Goal: Information Seeking & Learning: Obtain resource

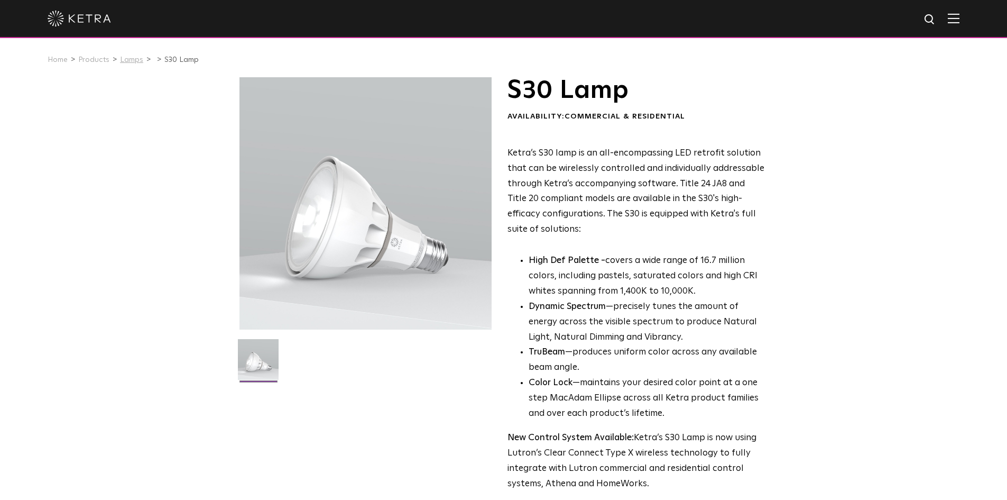
click at [127, 58] on link "Lamps" at bounding box center [131, 59] width 23 height 7
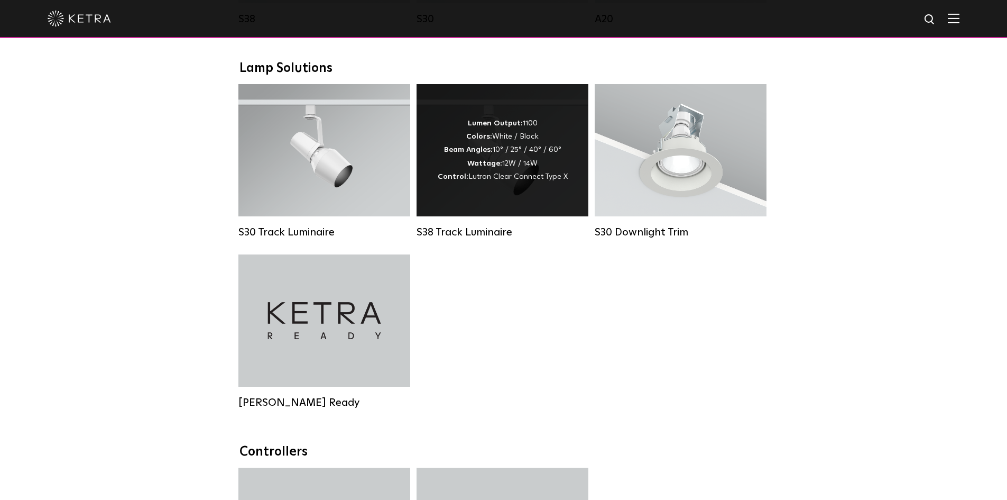
scroll to position [934, 0]
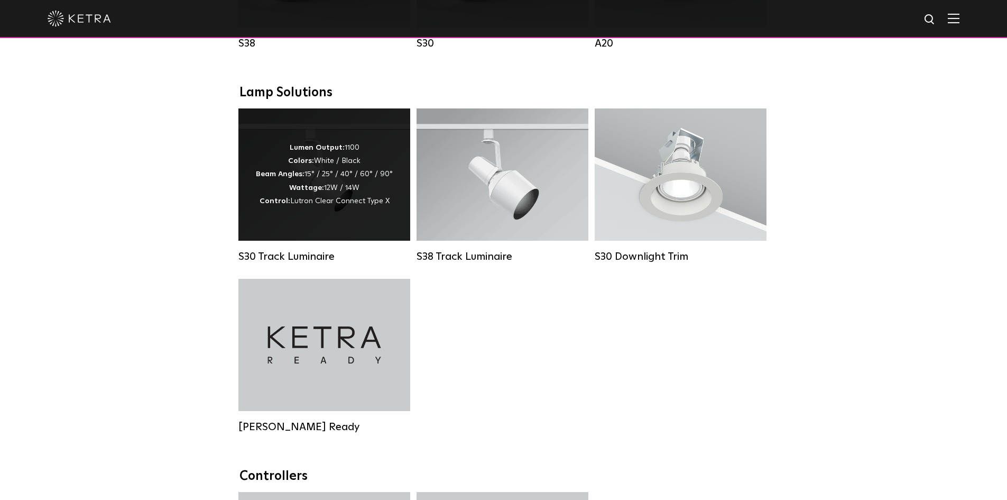
click at [271, 205] on strong "Control:" at bounding box center [275, 200] width 31 height 7
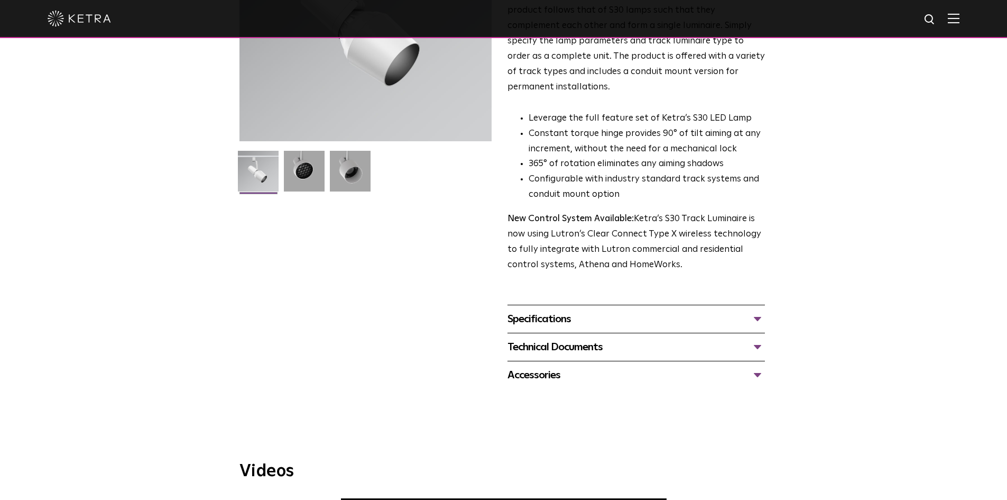
scroll to position [212, 0]
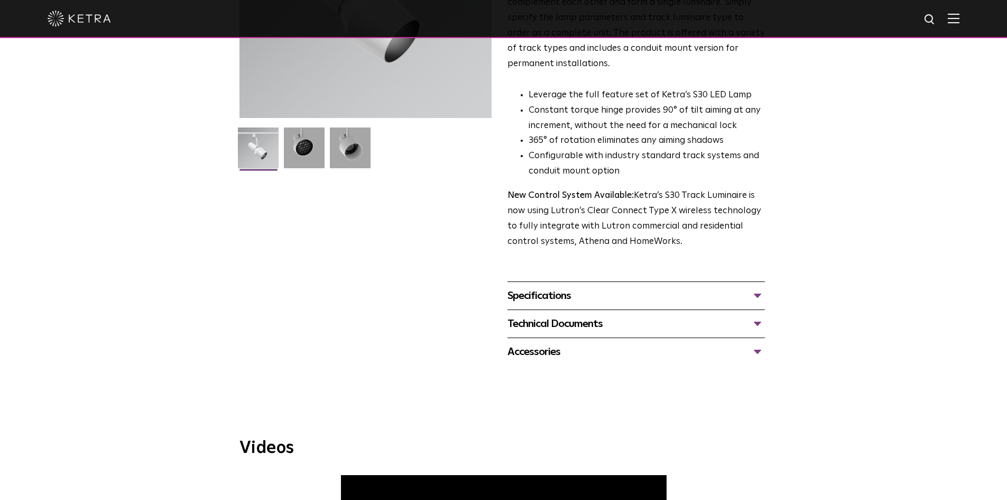
click at [754, 315] on div "Technical Documents" at bounding box center [637, 323] width 258 height 17
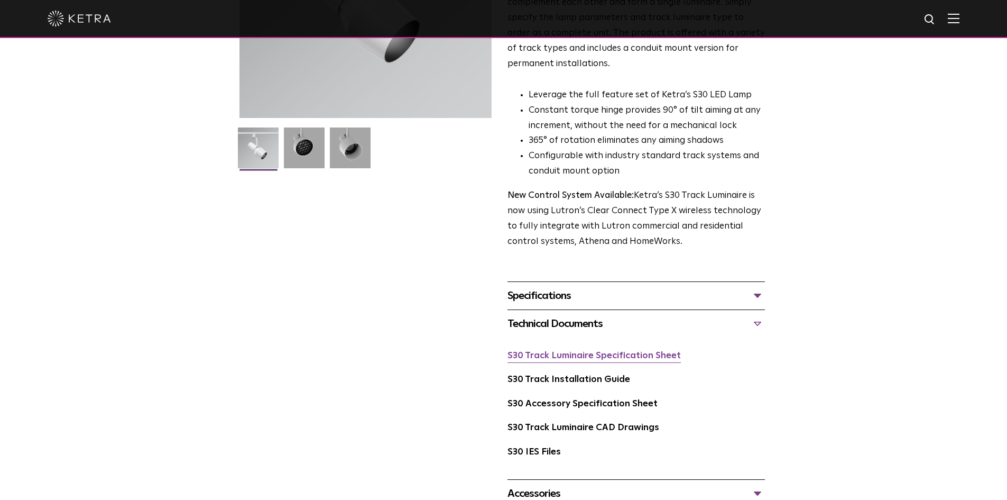
click at [569, 351] on link "S30 Track Luminaire Specification Sheet" at bounding box center [594, 355] width 173 height 9
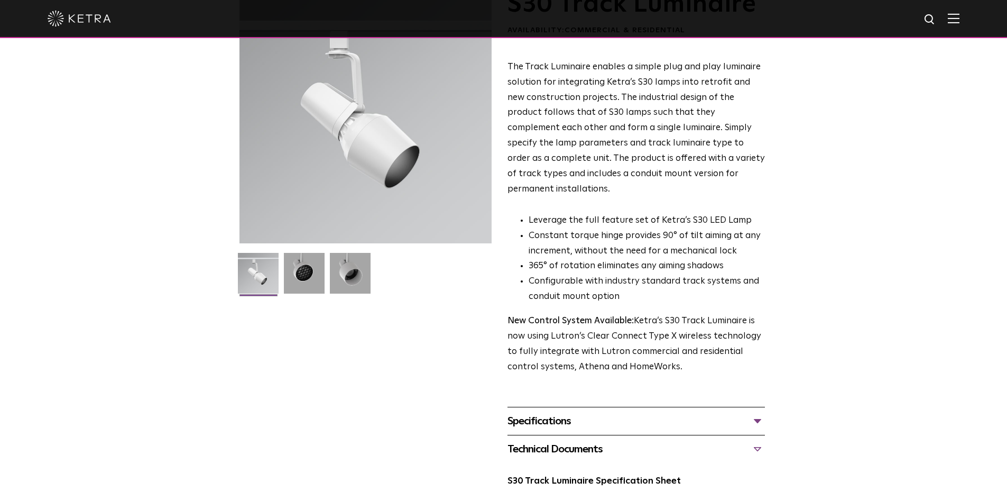
scroll to position [0, 0]
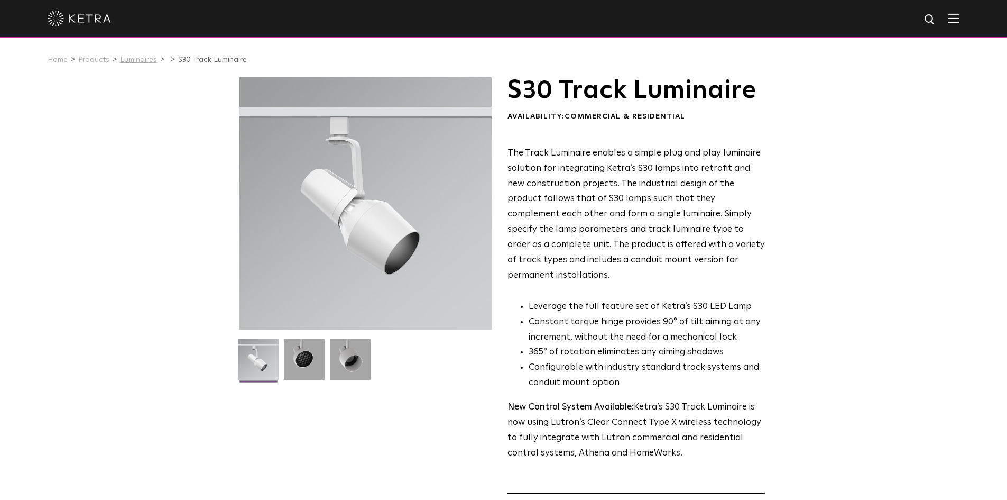
click at [136, 59] on link "Luminaires" at bounding box center [138, 59] width 37 height 7
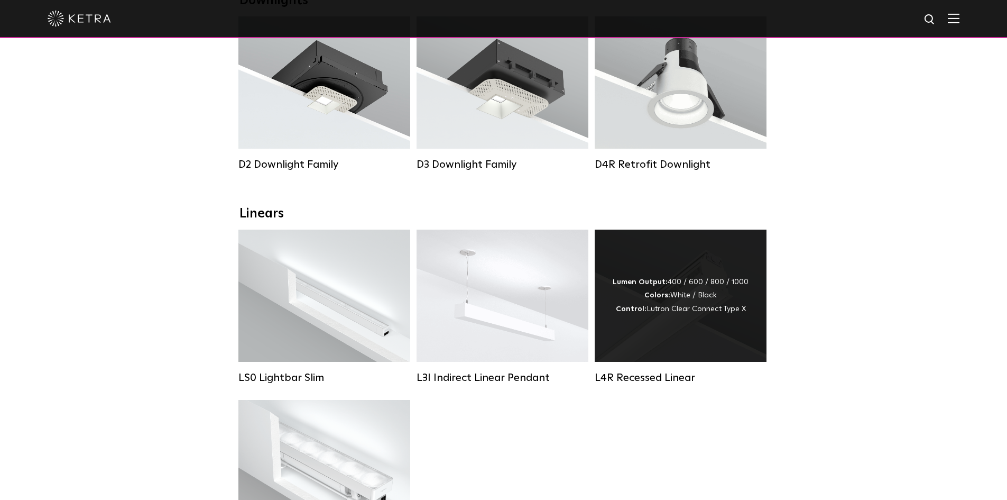
scroll to position [212, 0]
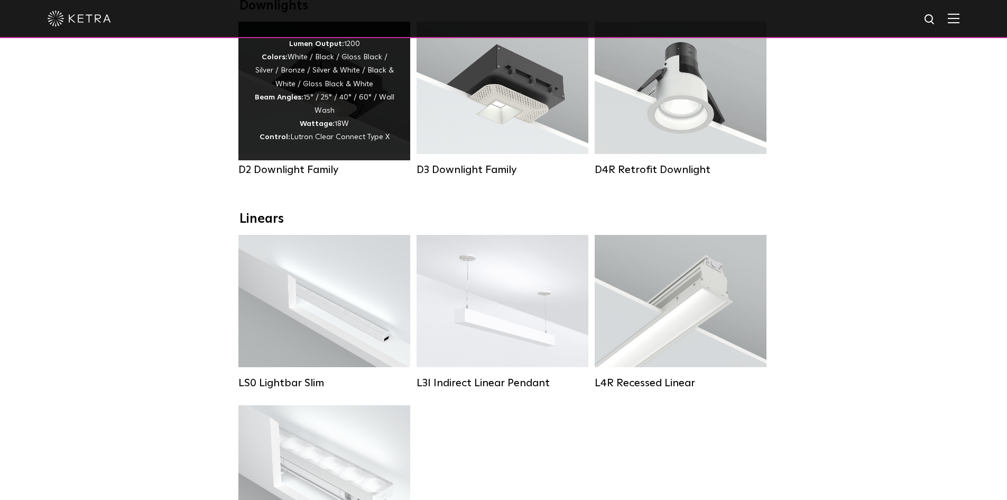
click at [297, 128] on div "Lumen Output: 1200 Colors: White / Black / Gloss Black / Silver / Bronze / Silv…" at bounding box center [324, 91] width 140 height 107
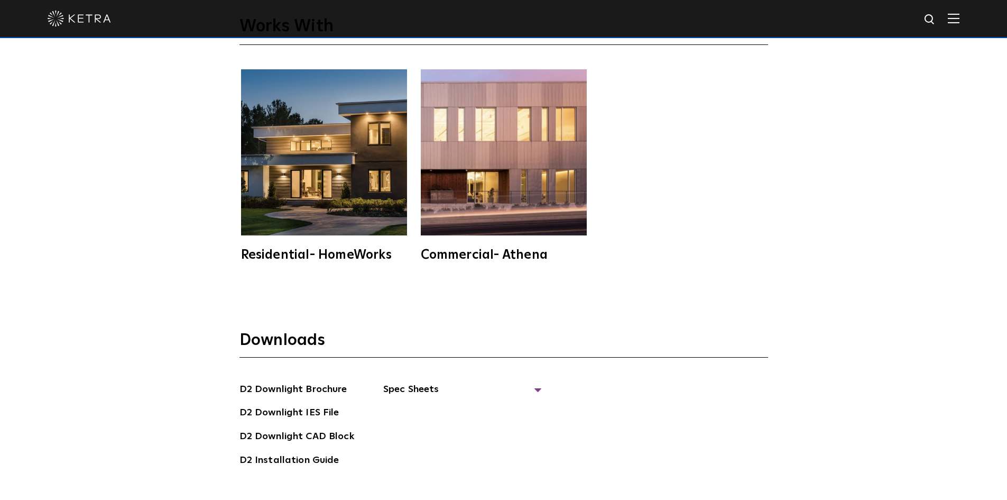
scroll to position [2908, 0]
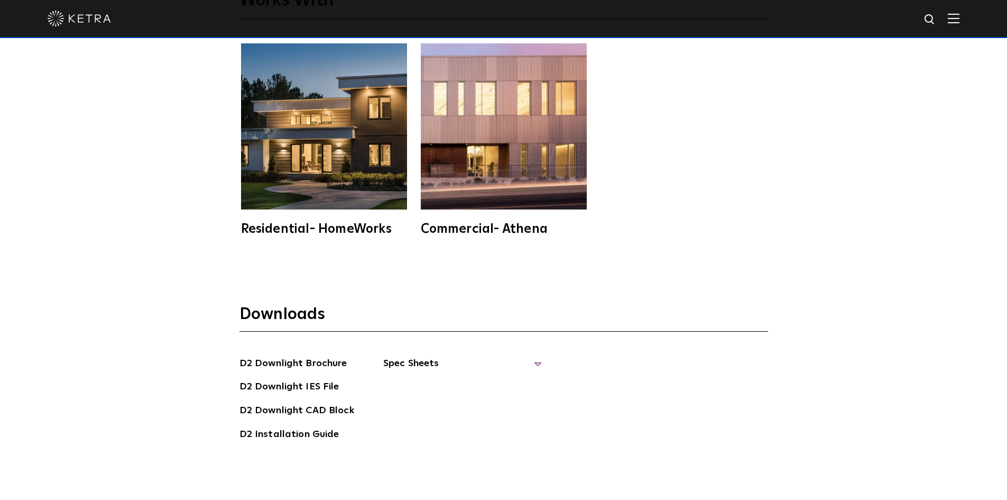
click at [504, 364] on span "Spec Sheets" at bounding box center [462, 367] width 159 height 23
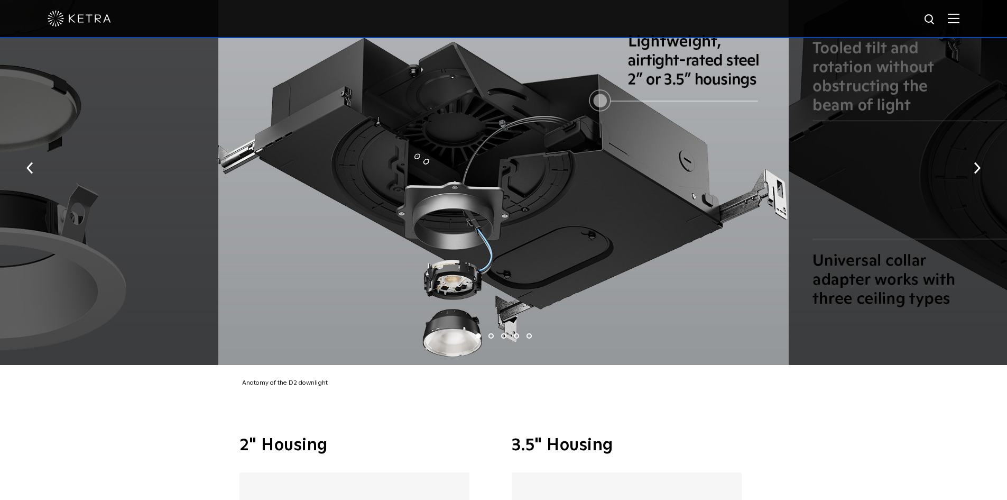
scroll to position [1639, 0]
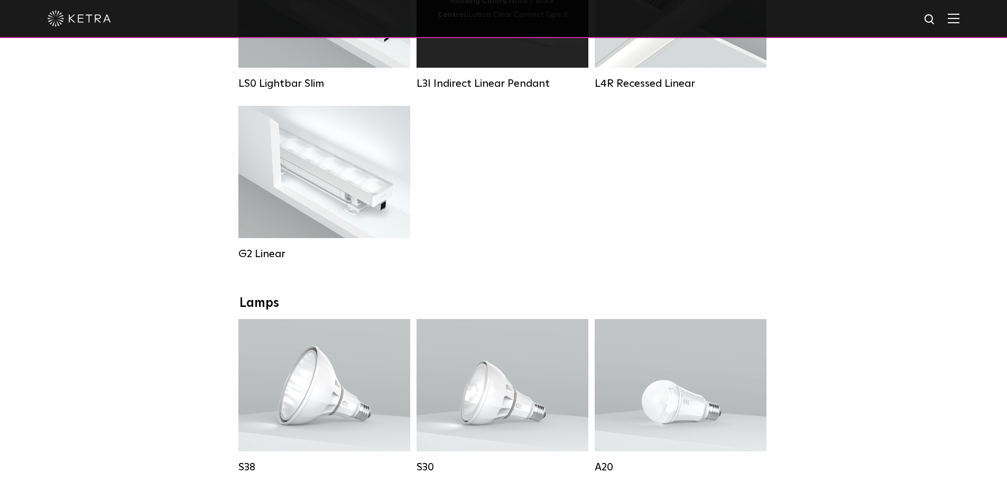
scroll to position [529, 0]
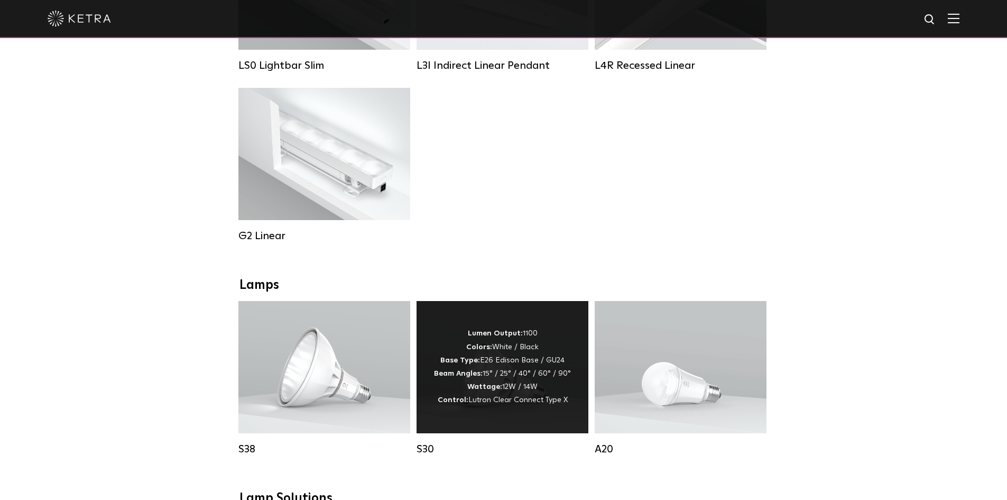
click at [464, 364] on strong "Base Type:" at bounding box center [460, 359] width 40 height 7
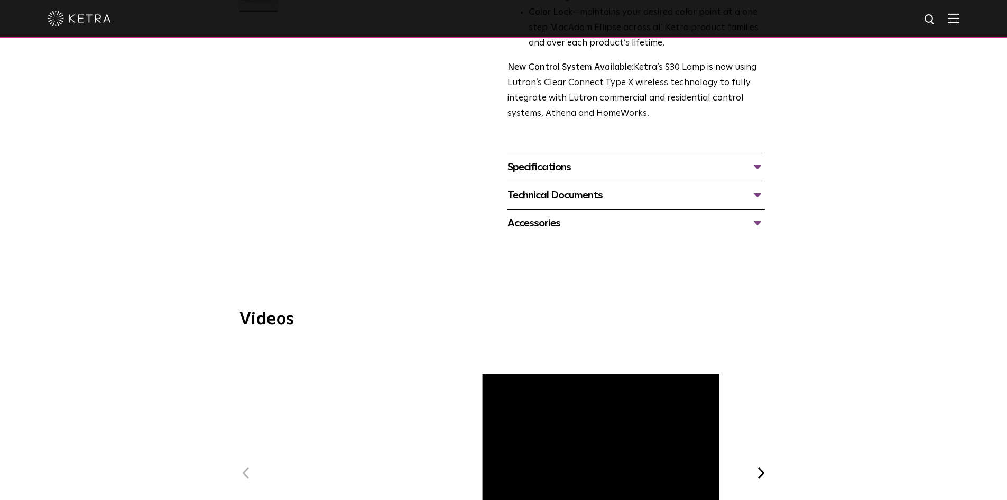
click at [594, 187] on div "Technical Documents" at bounding box center [637, 195] width 258 height 17
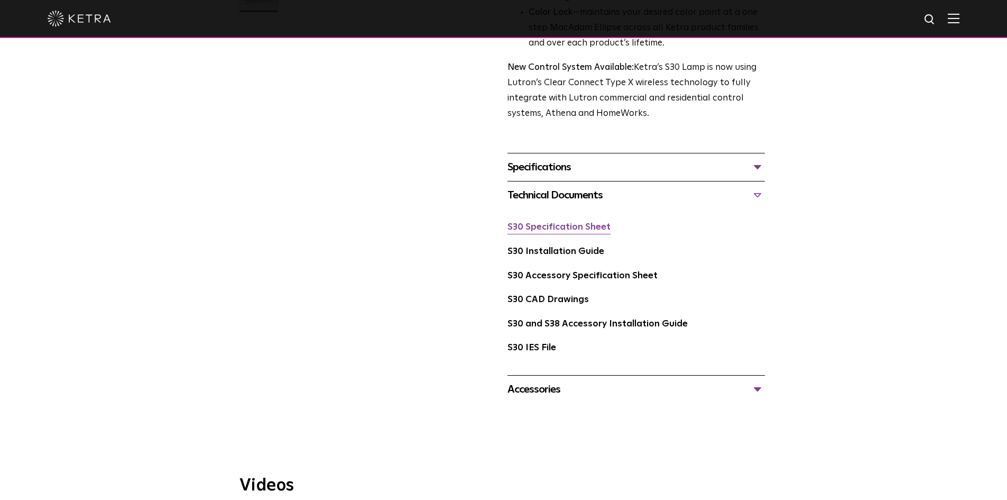
click at [566, 228] on link "S30 Specification Sheet" at bounding box center [559, 227] width 103 height 9
